Goal: Transaction & Acquisition: Obtain resource

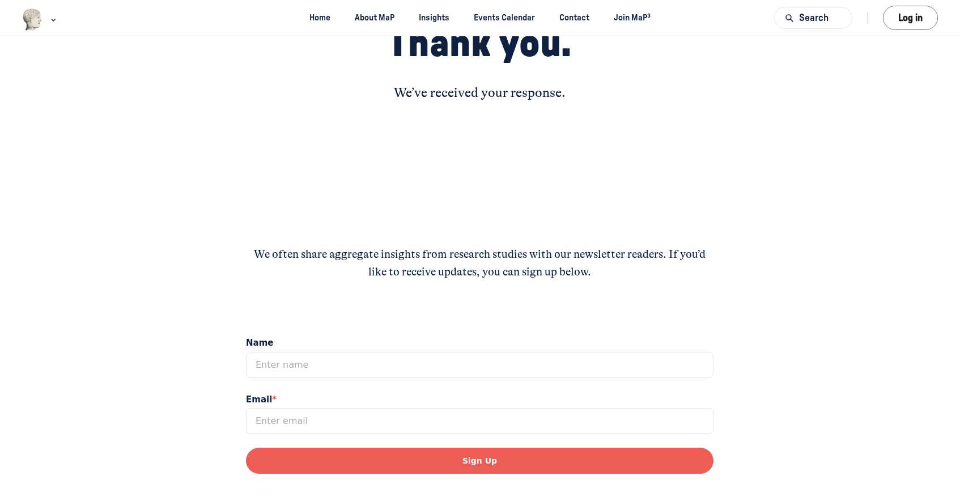
scroll to position [136, 0]
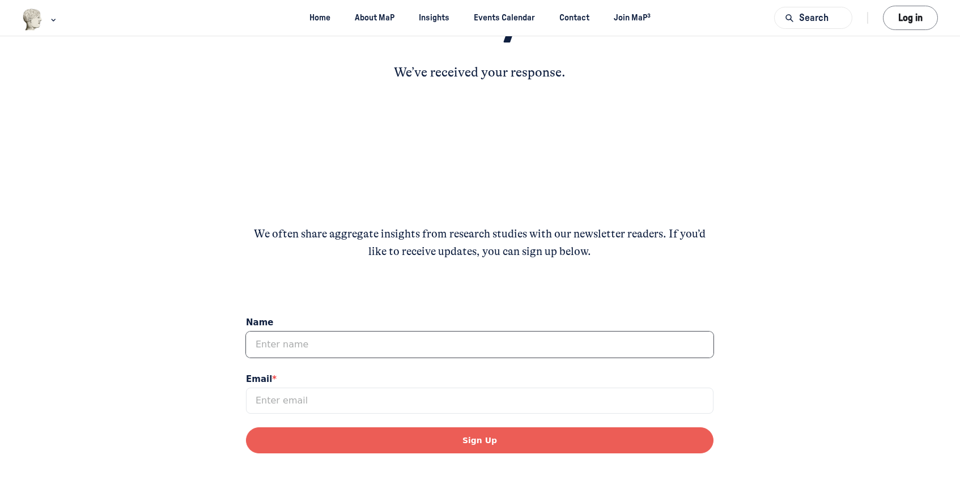
click at [545, 349] on input "Name" at bounding box center [480, 345] width 468 height 26
type input "[PERSON_NAME]"
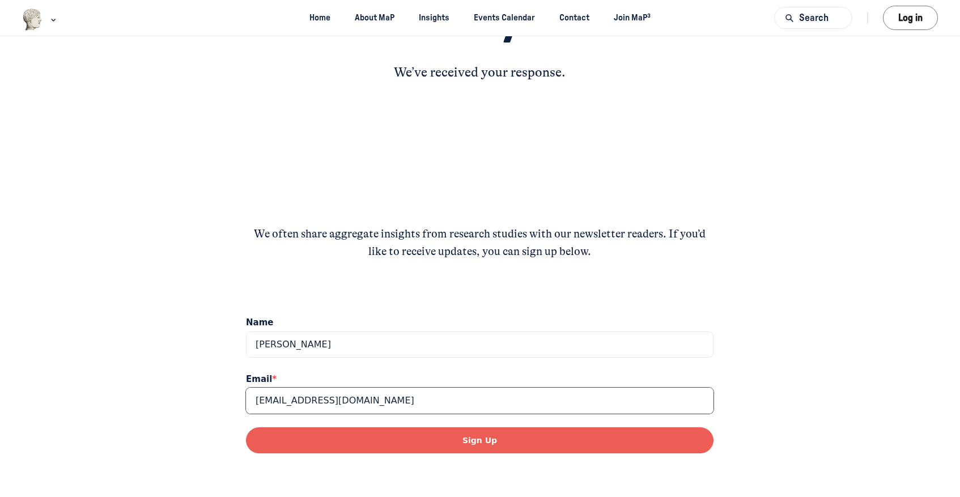
type input "[EMAIL_ADDRESS][DOMAIN_NAME]"
click at [573, 439] on button "Sign Up" at bounding box center [480, 440] width 468 height 26
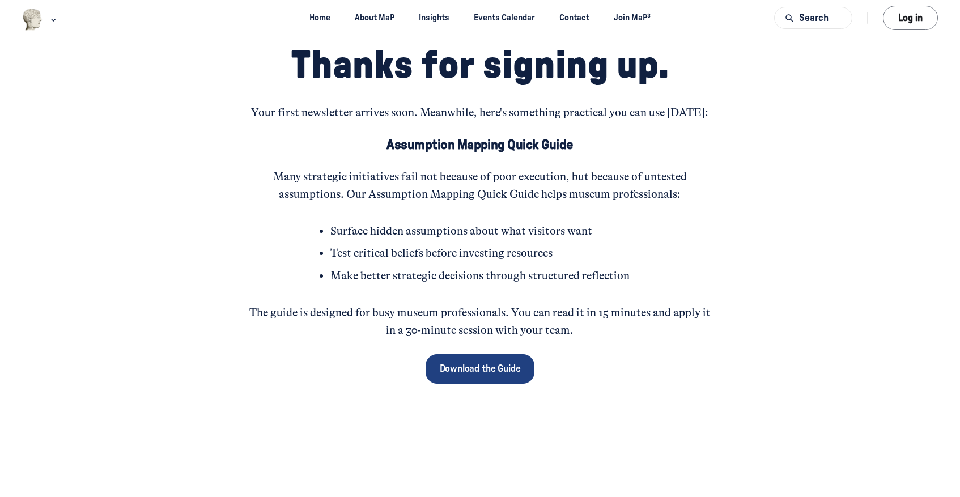
scroll to position [95, 0]
click at [465, 367] on span "Download the Guide" at bounding box center [480, 368] width 81 height 15
